Goal: Transaction & Acquisition: Obtain resource

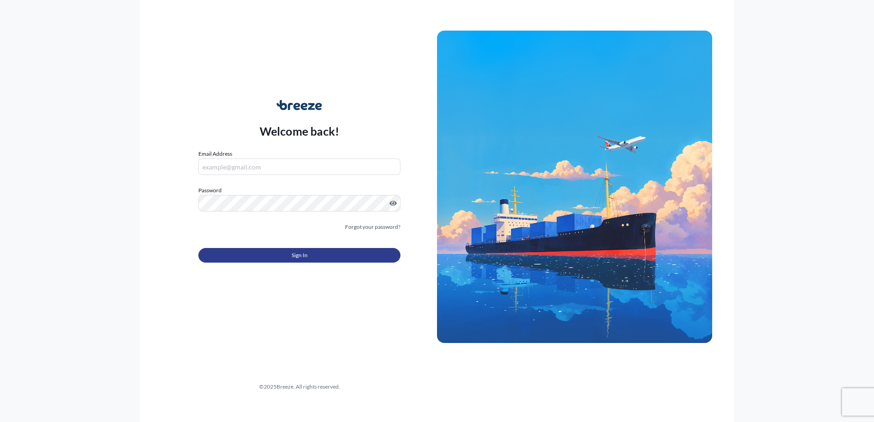
type input "[EMAIL_ADDRESS][DOMAIN_NAME]"
click at [246, 258] on button "Sign In" at bounding box center [299, 255] width 202 height 15
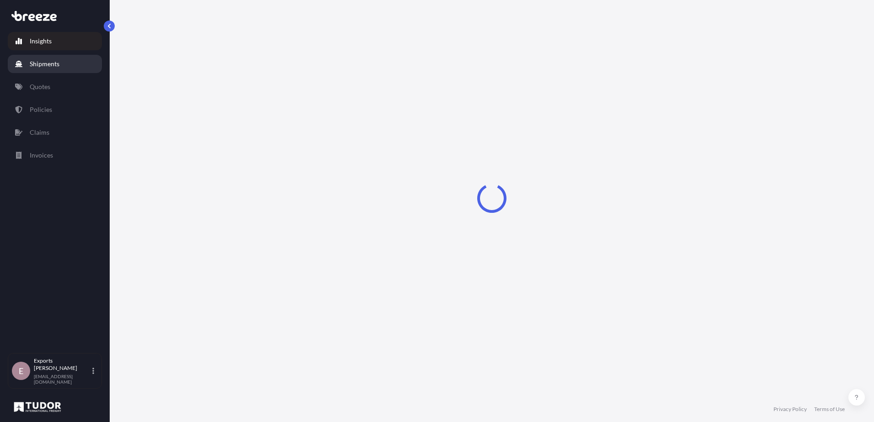
select select "2025"
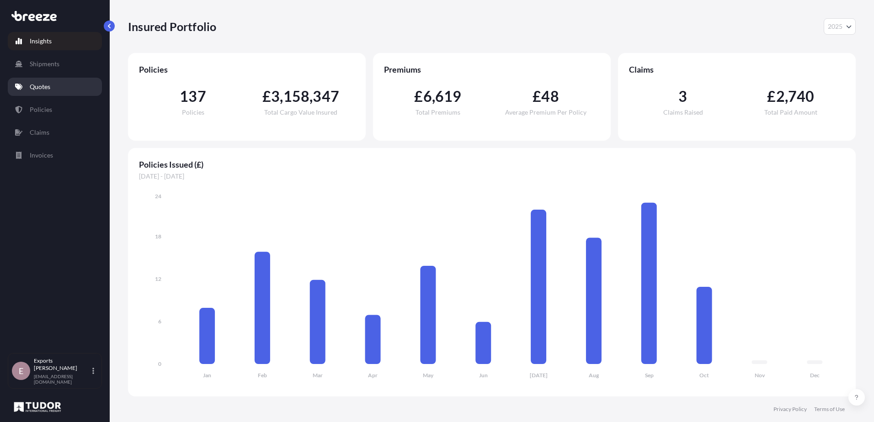
click at [31, 93] on link "Quotes" at bounding box center [55, 87] width 94 height 18
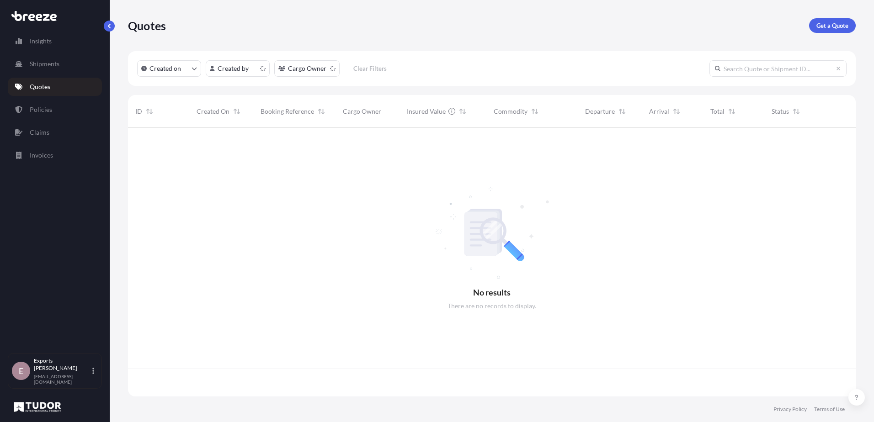
scroll to position [267, 721]
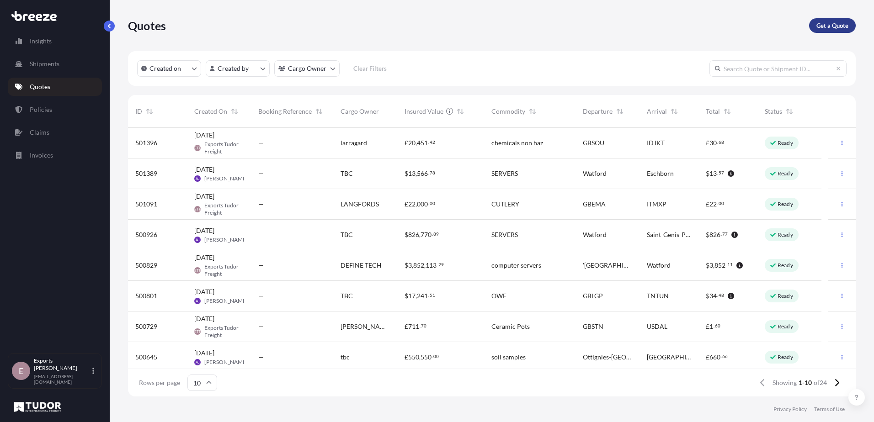
click at [836, 25] on p "Get a Quote" at bounding box center [832, 25] width 32 height 9
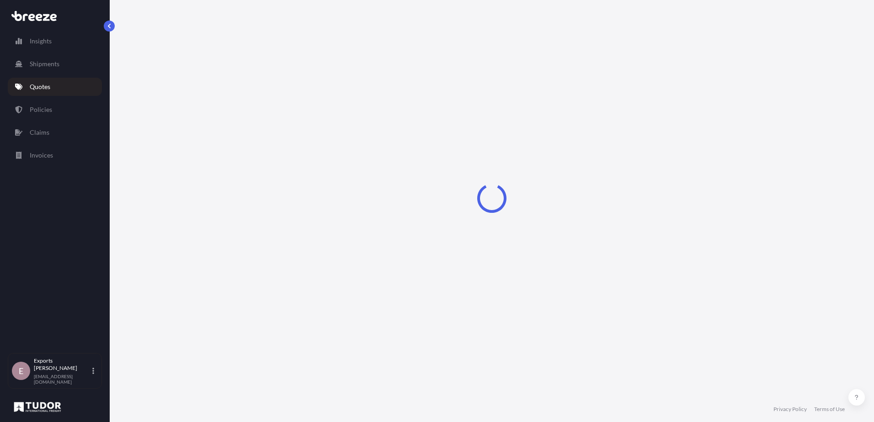
select select "Sea"
select select "1"
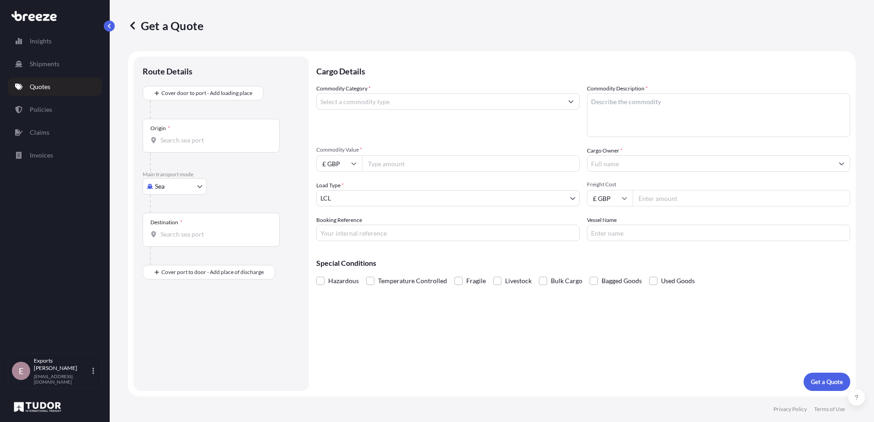
click at [172, 187] on body "Insights Shipments Quotes Policies Claims Invoices E Exports Tudor Freight [EMA…" at bounding box center [437, 211] width 874 height 422
click at [176, 230] on div "Air" at bounding box center [174, 226] width 57 height 16
select select "Air"
click at [162, 142] on input "Origin *" at bounding box center [214, 143] width 108 height 9
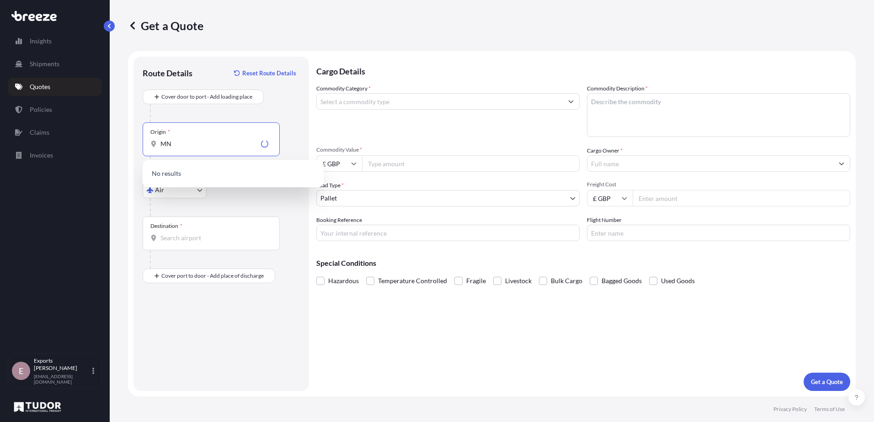
type input "M"
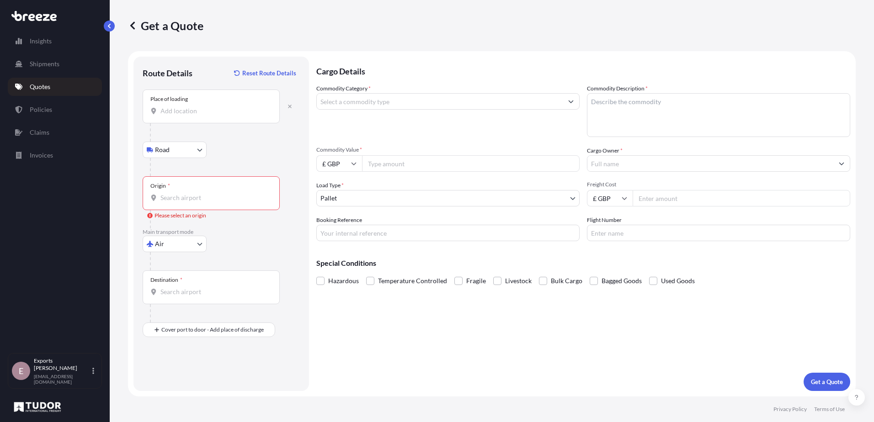
drag, startPoint x: 191, startPoint y: 109, endPoint x: 195, endPoint y: 114, distance: 6.5
click at [193, 112] on input "Place of loading" at bounding box center [214, 110] width 108 height 9
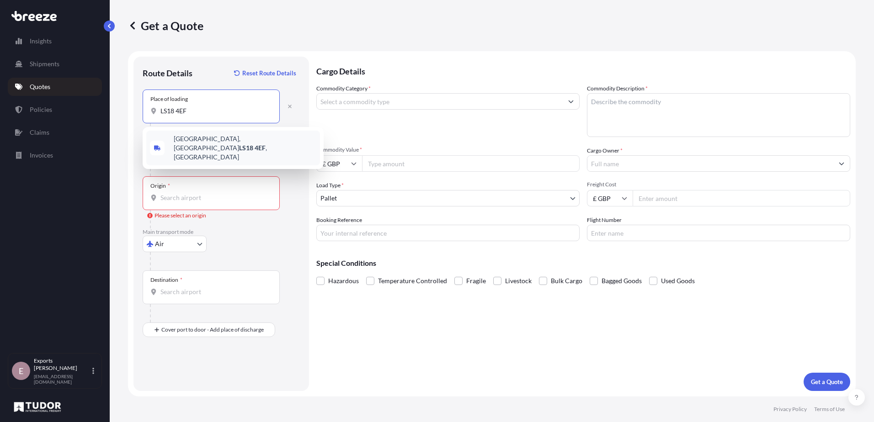
click at [215, 147] on div "[STREET_ADDRESS]" at bounding box center [233, 148] width 174 height 35
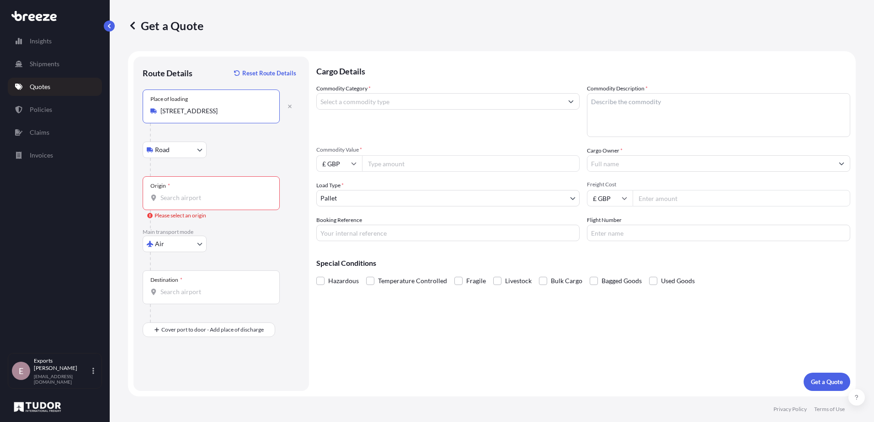
type input "[STREET_ADDRESS]"
click at [205, 205] on div "Origin *" at bounding box center [211, 193] width 137 height 34
click at [205, 202] on input "Origin * Please select an origin" at bounding box center [214, 197] width 108 height 9
type input "A"
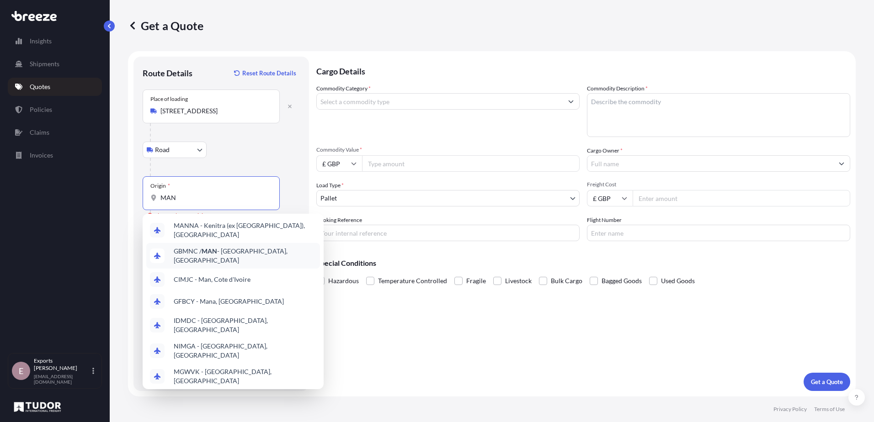
click at [245, 255] on span "GBMNC / MAN - [GEOGRAPHIC_DATA], [GEOGRAPHIC_DATA]" at bounding box center [245, 256] width 143 height 18
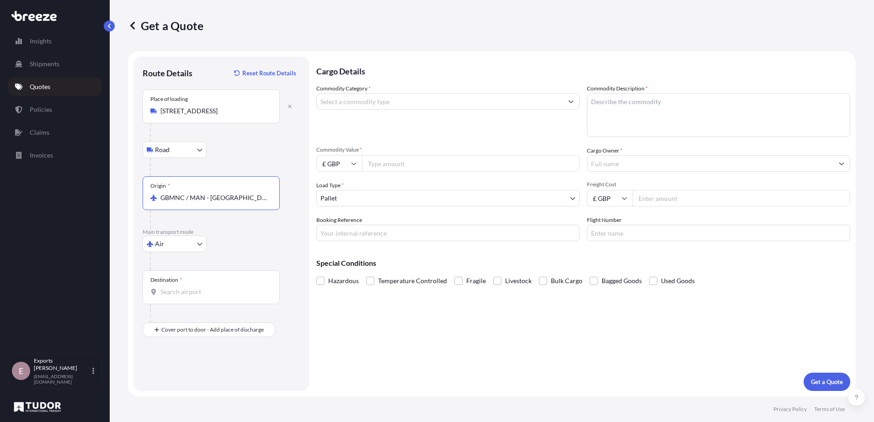
type input "GBMNC / MAN - [GEOGRAPHIC_DATA], [GEOGRAPHIC_DATA]"
click at [179, 290] on input "Destination *" at bounding box center [214, 291] width 108 height 9
type input "S"
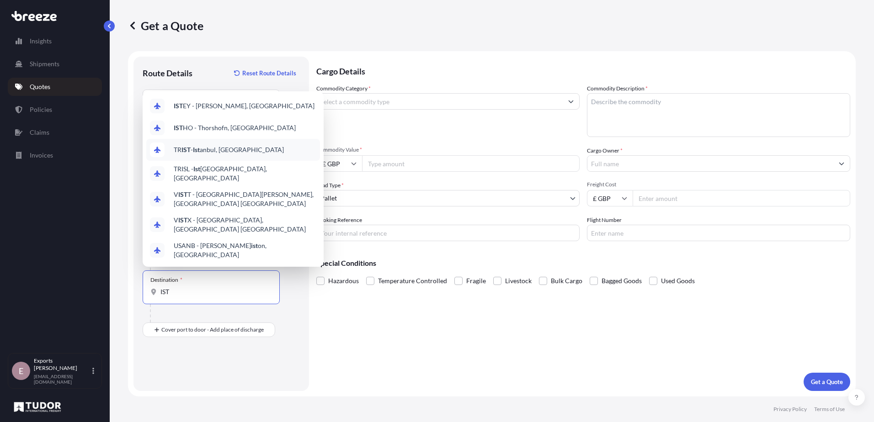
click at [245, 158] on div "TR IST - Ist anbul, [GEOGRAPHIC_DATA]" at bounding box center [233, 150] width 174 height 22
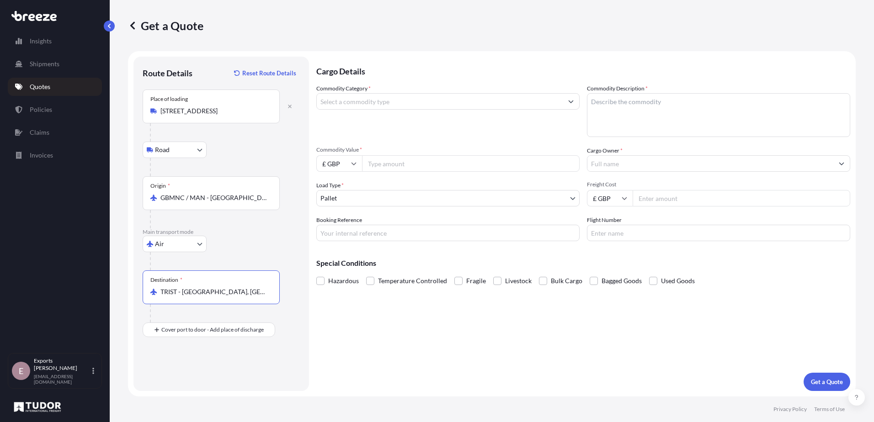
drag, startPoint x: 239, startPoint y: 293, endPoint x: 176, endPoint y: 292, distance: 62.6
click at [176, 292] on input "TRIST - [GEOGRAPHIC_DATA], [GEOGRAPHIC_DATA]" at bounding box center [214, 291] width 108 height 9
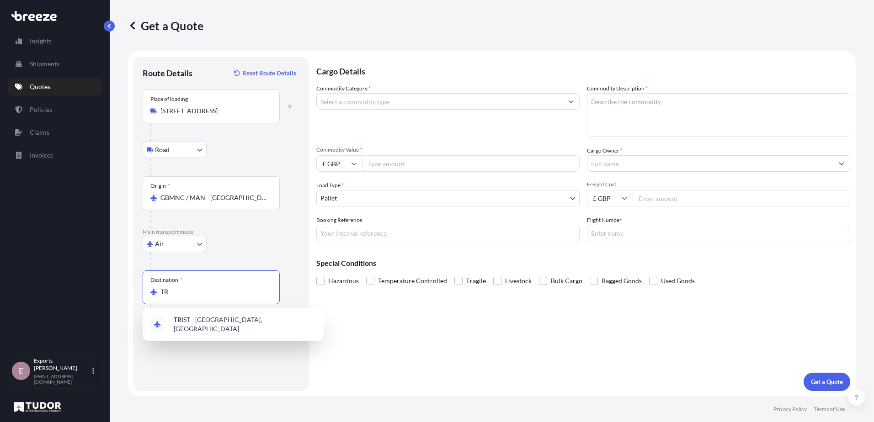
type input "T"
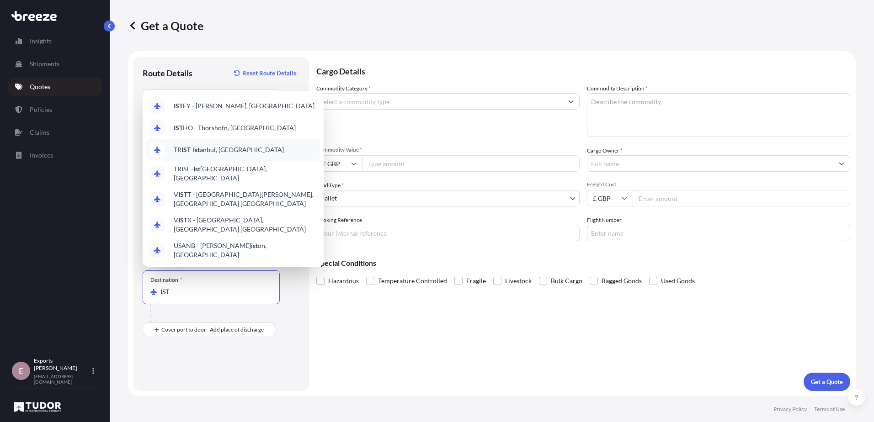
click at [236, 151] on span "TR IST - Ist anbul, [GEOGRAPHIC_DATA]" at bounding box center [229, 149] width 110 height 9
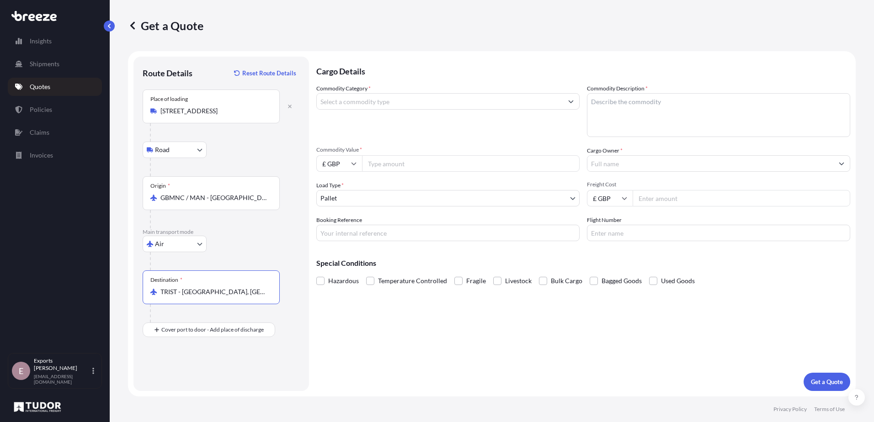
type input "TRIST - [GEOGRAPHIC_DATA], [GEOGRAPHIC_DATA]"
click at [366, 103] on input "Commodity Category *" at bounding box center [440, 101] width 246 height 16
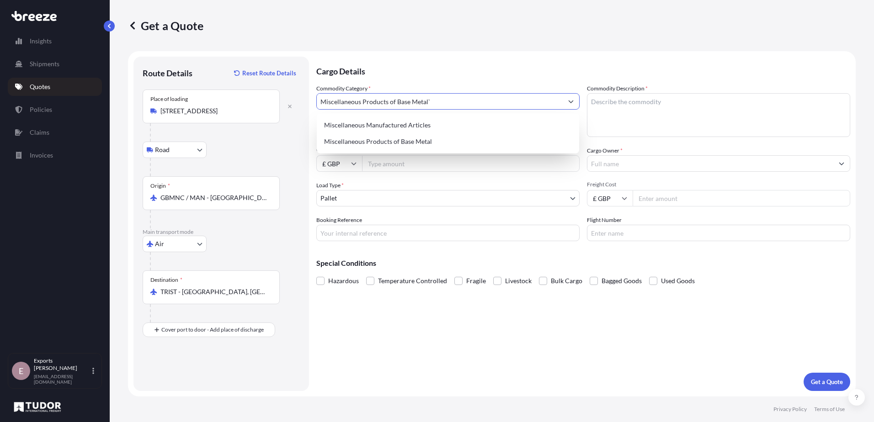
type input "Miscellaneous Products of Base Metal`"
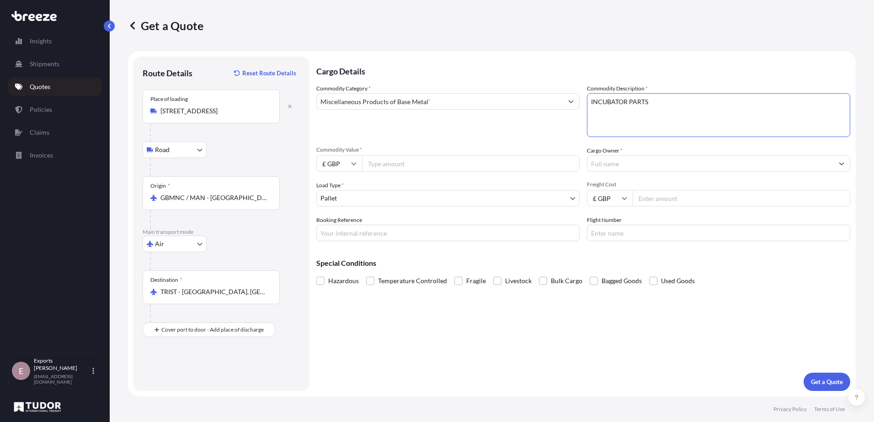
type textarea "INCUBATOR PARTS"
type input "27972.44"
type input "[PERSON_NAME] INCUBATOR INC."
click at [335, 170] on input "£ GBP" at bounding box center [339, 163] width 46 height 16
click at [341, 230] on div "$ USD" at bounding box center [339, 226] width 38 height 17
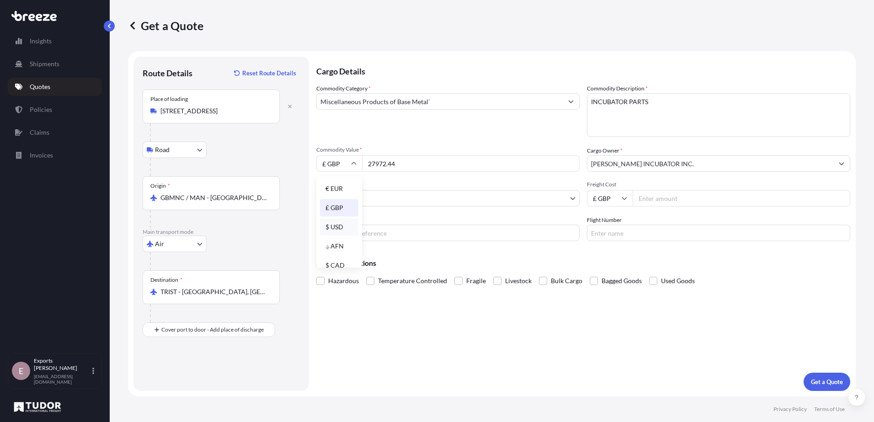
type input "$ USD"
click at [423, 236] on input "Booking Reference" at bounding box center [447, 233] width 263 height 16
type input "177518"
click at [827, 382] on p "Get a Quote" at bounding box center [827, 382] width 32 height 9
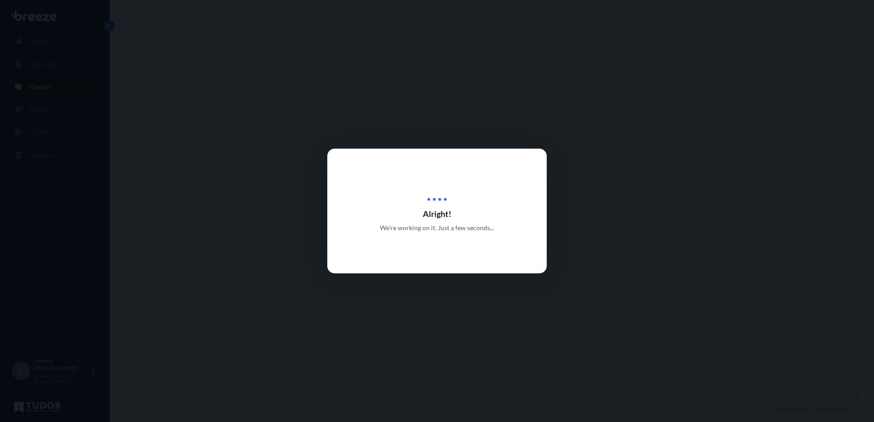
select select "Road"
select select "Air"
select select "1"
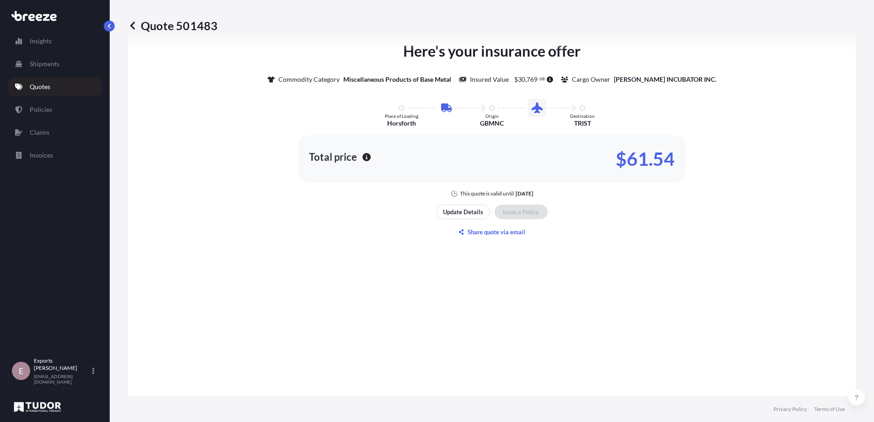
scroll to position [498, 0]
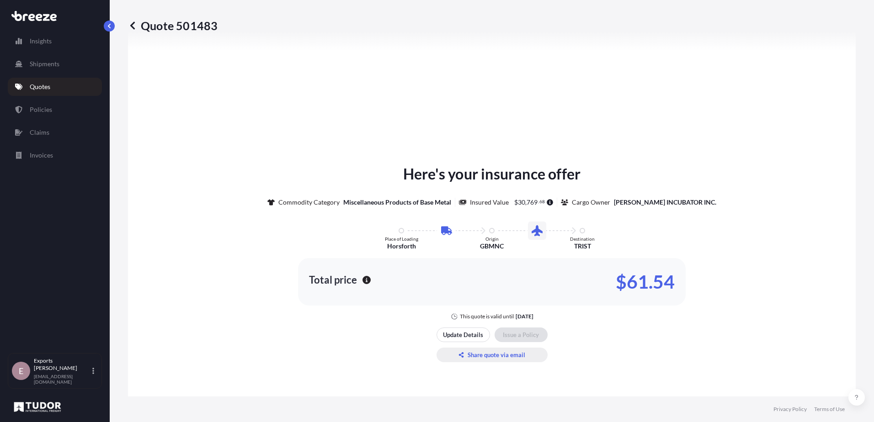
click at [468, 352] on p "Share quote via email" at bounding box center [497, 355] width 58 height 9
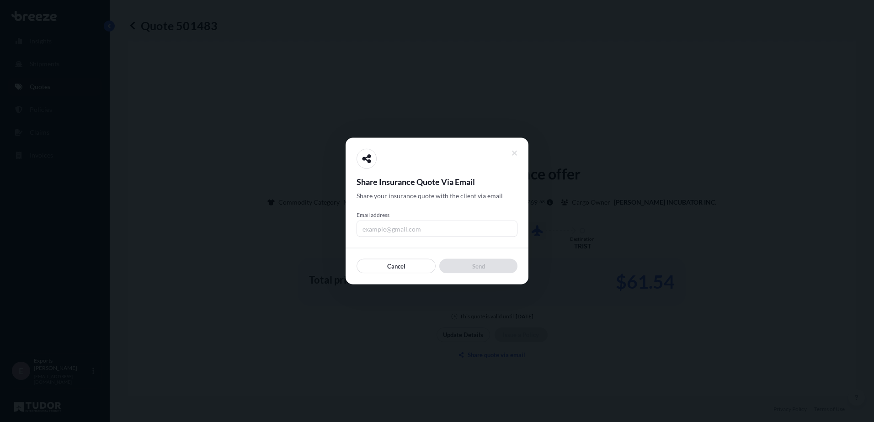
click at [389, 235] on input "Email address" at bounding box center [436, 229] width 161 height 16
type input "[PERSON_NAME][EMAIL_ADDRESS][DOMAIN_NAME]"
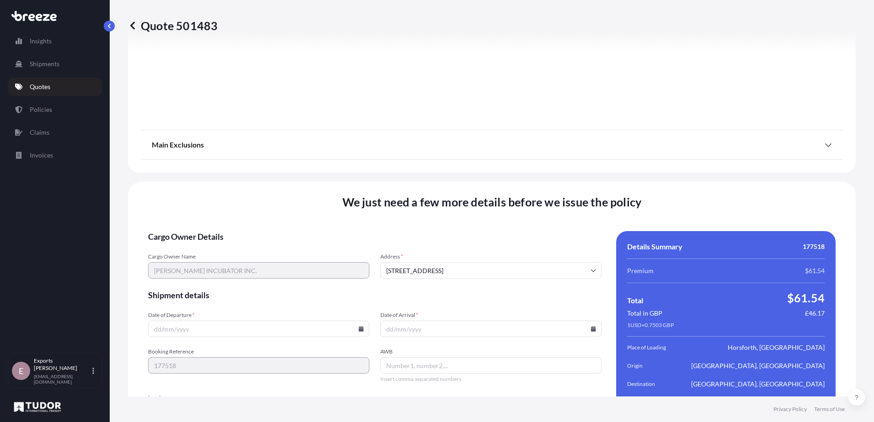
scroll to position [1092, 0]
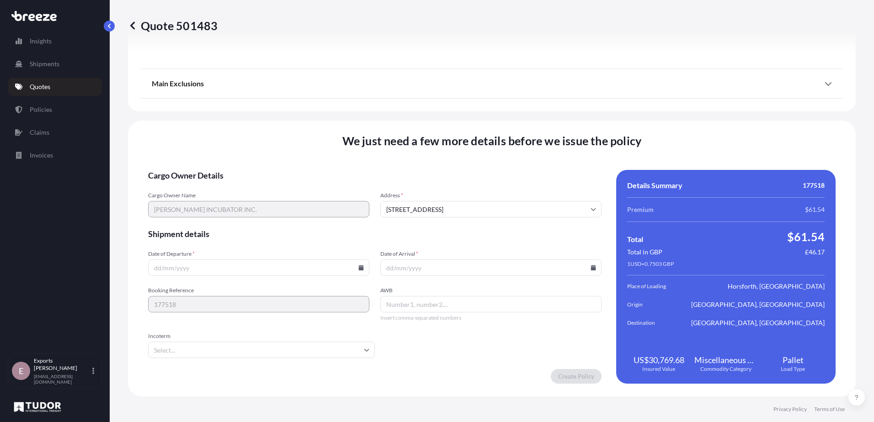
click at [220, 266] on input "Date of Departure *" at bounding box center [258, 268] width 221 height 16
drag, startPoint x: 360, startPoint y: 271, endPoint x: 354, endPoint y: 270, distance: 6.0
click at [359, 271] on input "Date of Departure *" at bounding box center [258, 268] width 221 height 16
click at [359, 270] on icon at bounding box center [361, 267] width 5 height 5
click at [236, 184] on button "15" at bounding box center [236, 186] width 15 height 15
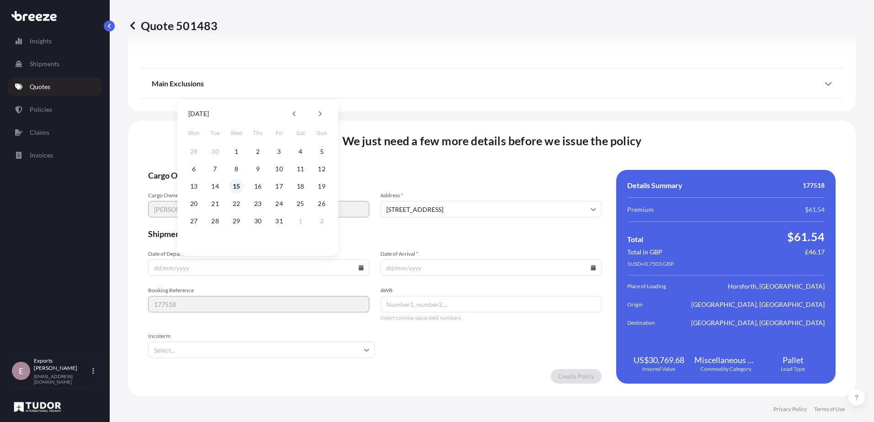
type input "[DATE]"
click at [591, 270] on icon at bounding box center [593, 267] width 5 height 5
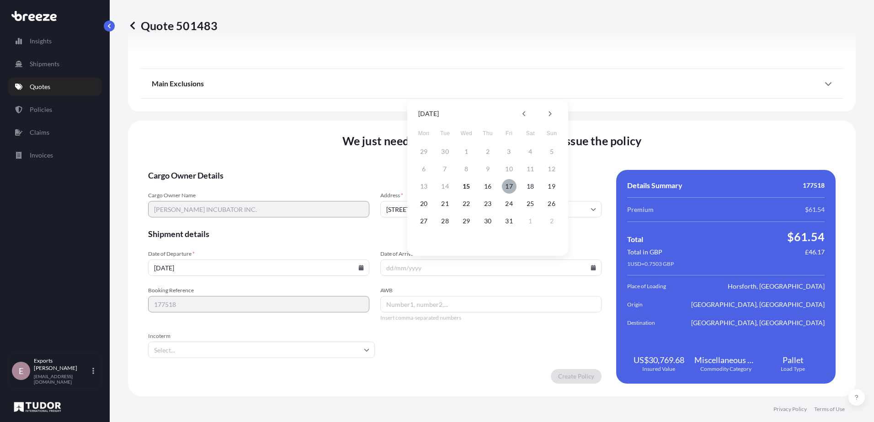
click at [509, 186] on button "17" at bounding box center [509, 186] width 15 height 15
type input "[DATE]"
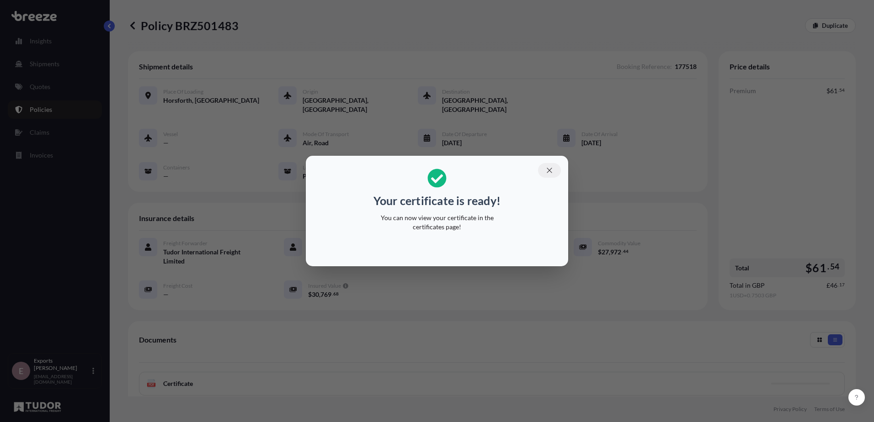
click at [550, 169] on icon "button" at bounding box center [549, 170] width 8 height 8
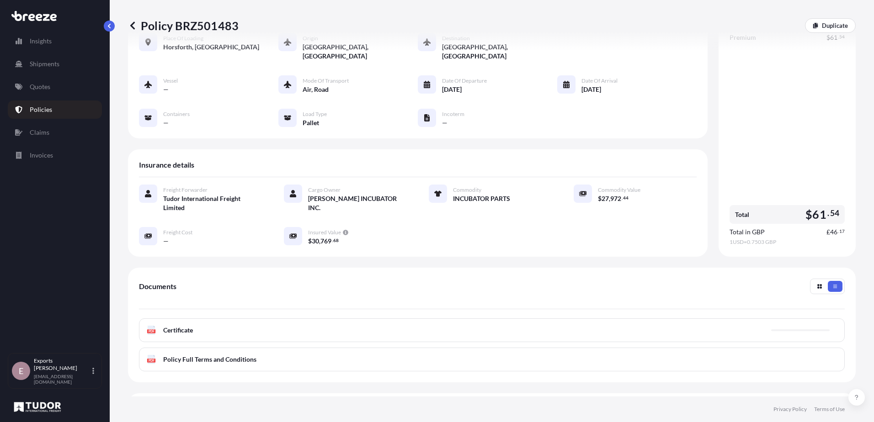
scroll to position [128, 0]
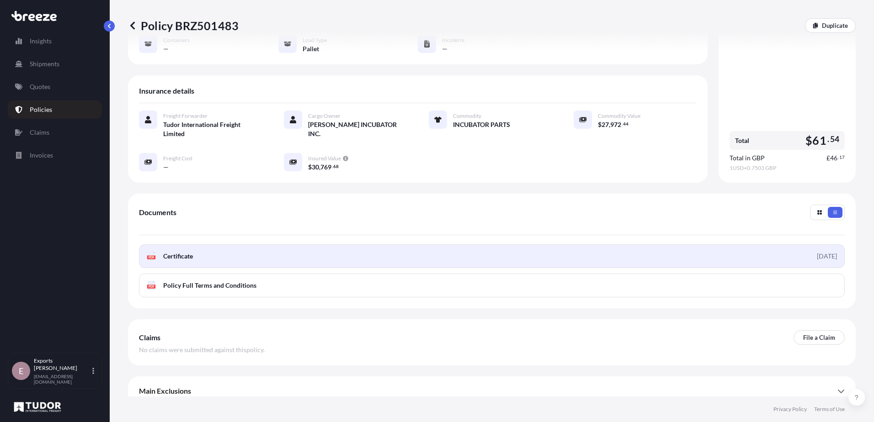
click at [453, 245] on link "PDF Certificate [DATE]" at bounding box center [492, 257] width 706 height 24
